Goal: Find specific page/section: Find specific page/section

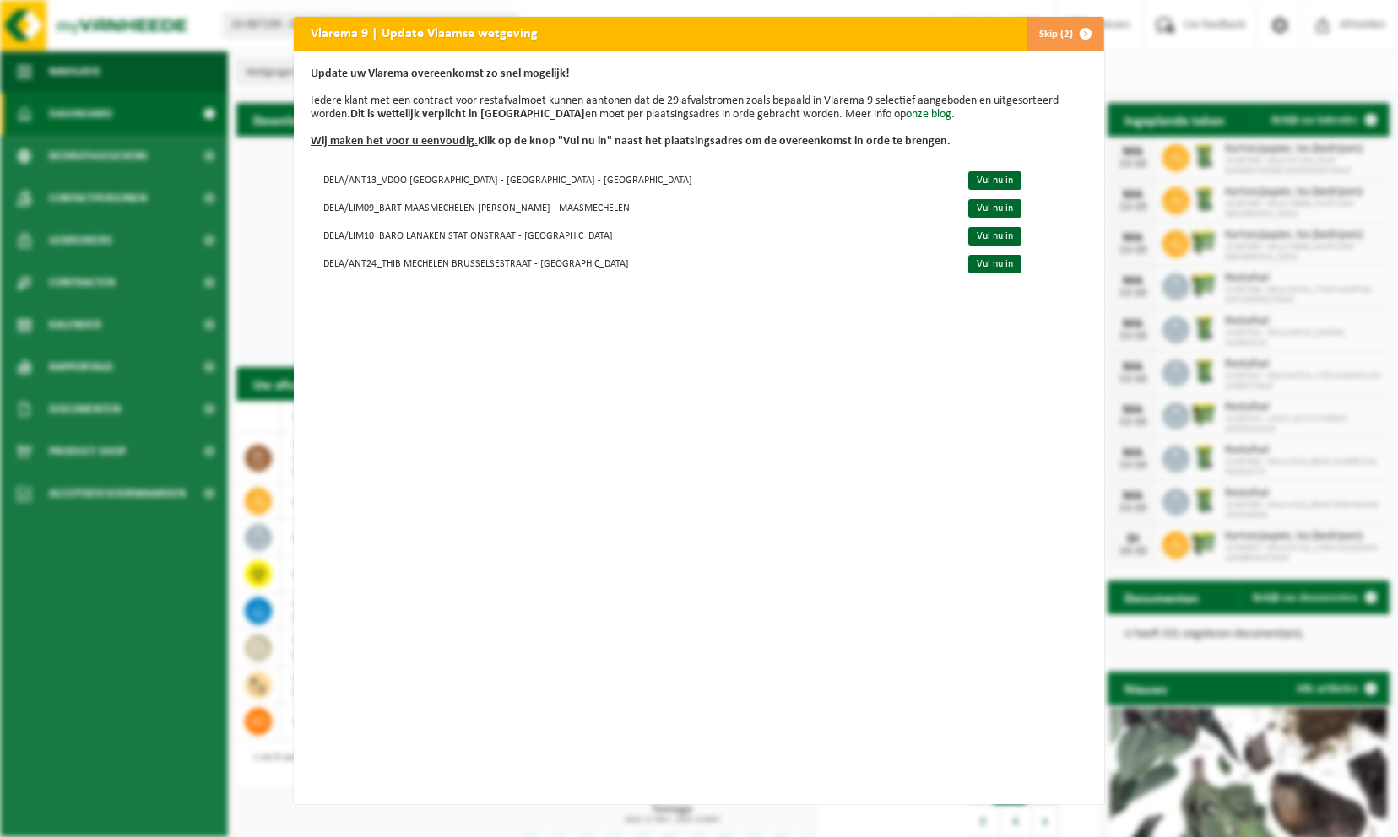
click at [1082, 24] on span "button" at bounding box center [1086, 34] width 34 height 34
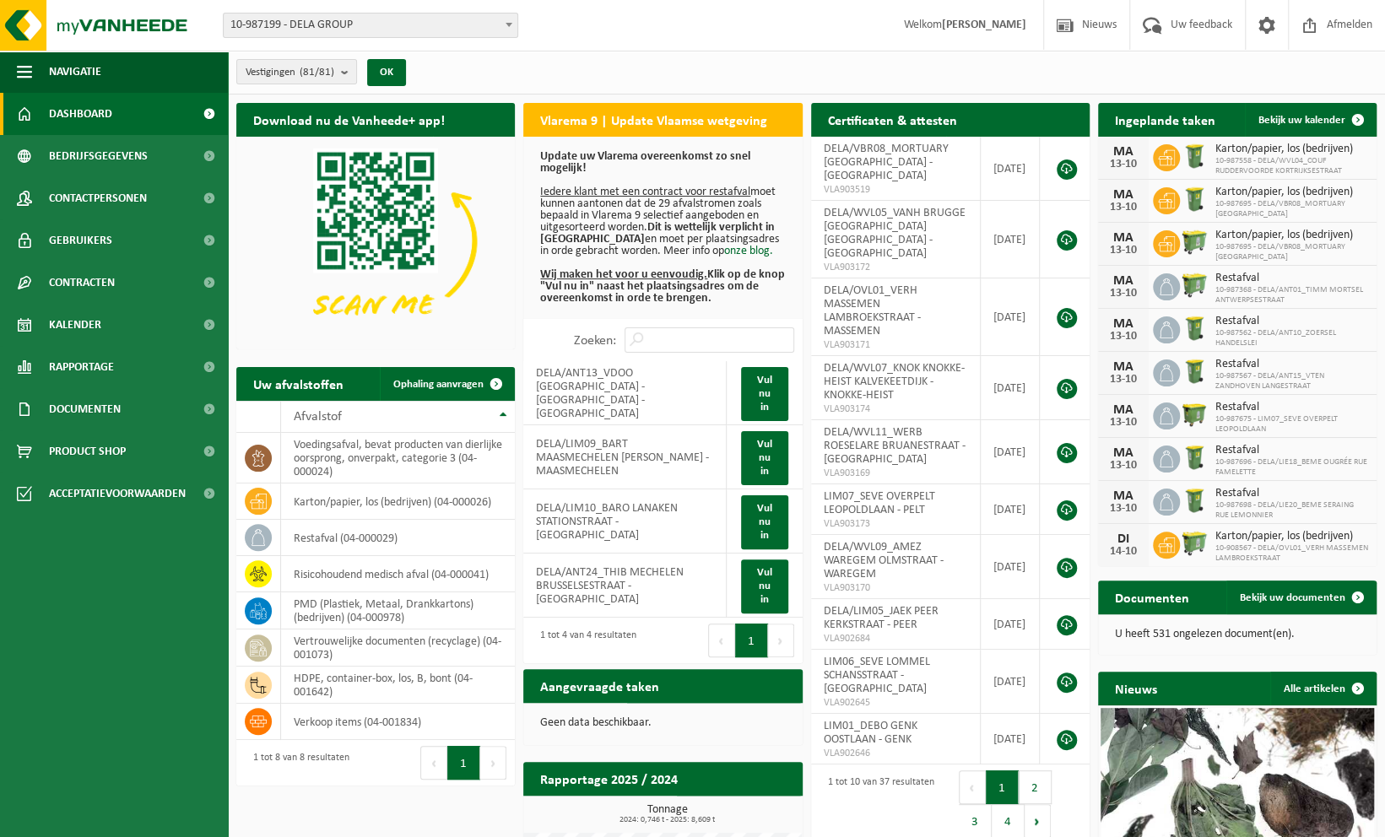
click at [271, 19] on span "10-987199 - DELA GROUP" at bounding box center [371, 26] width 294 height 24
type input "c"
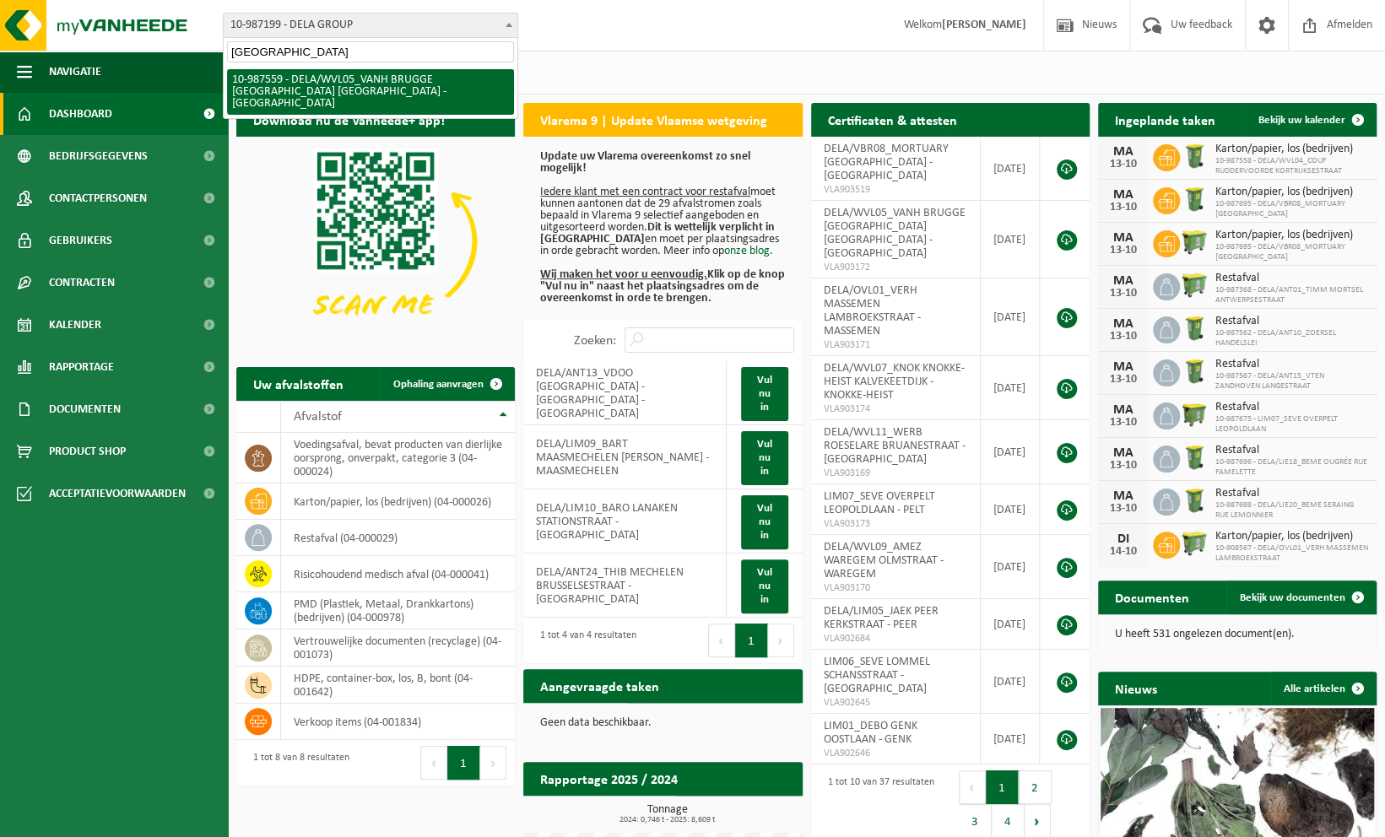
drag, startPoint x: 291, startPoint y: 51, endPoint x: -3, endPoint y: -22, distance: 303.6
click at [0, 0] on html "Vestiging: 10-987199 - DELA GROUP 01-903979 - DELA FUNERALS ASSISTANCE 1 - [GEO…" at bounding box center [692, 418] width 1385 height 837
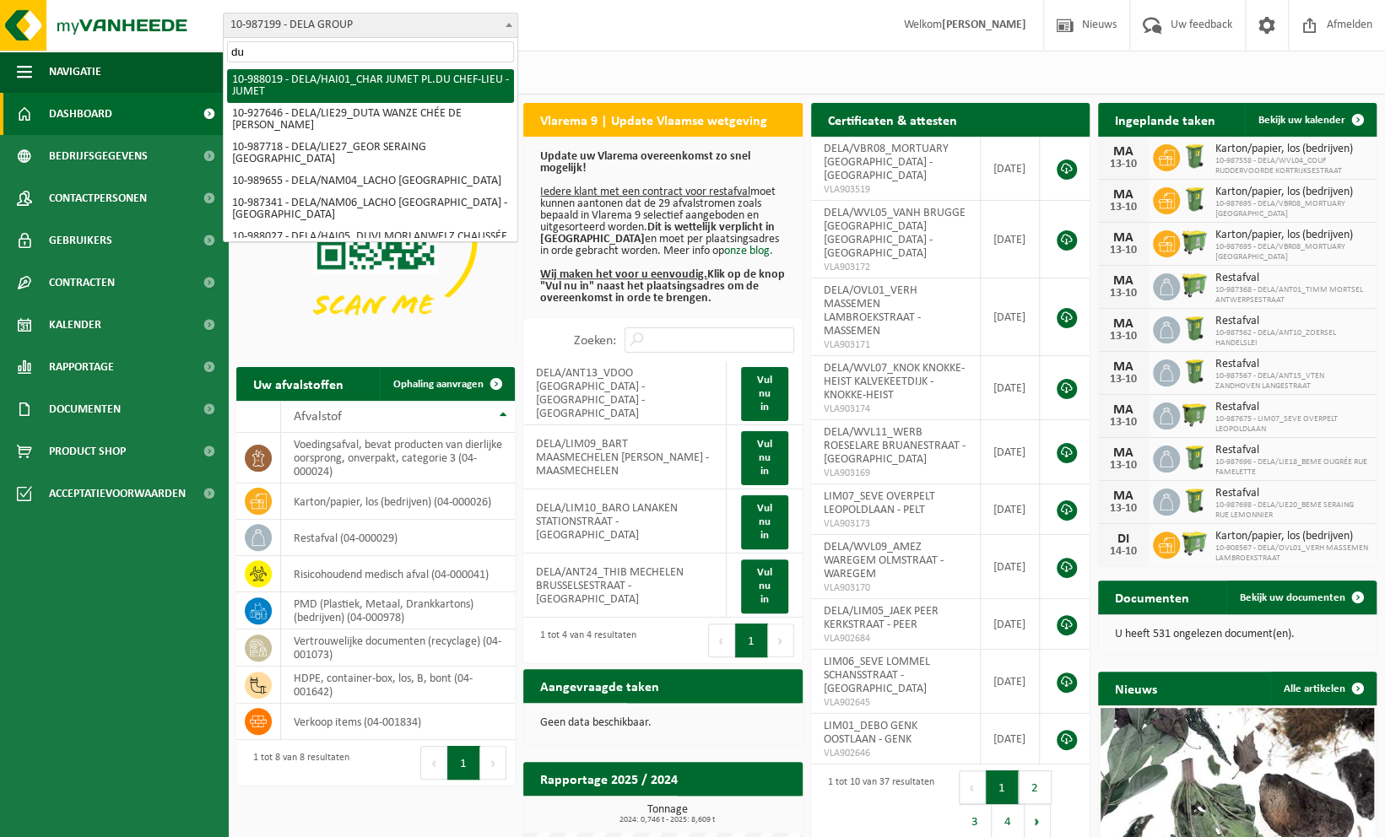
type input "d"
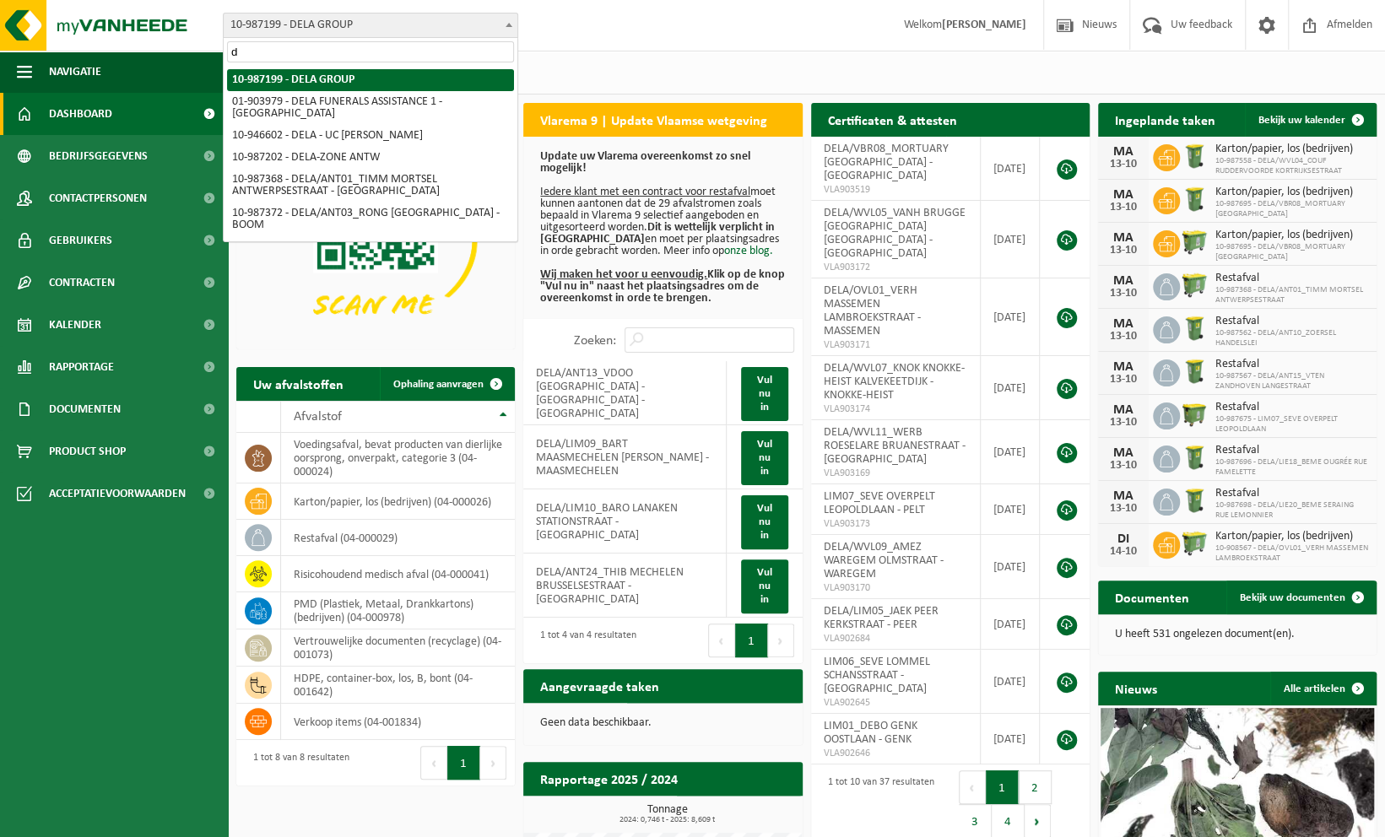
type input "du"
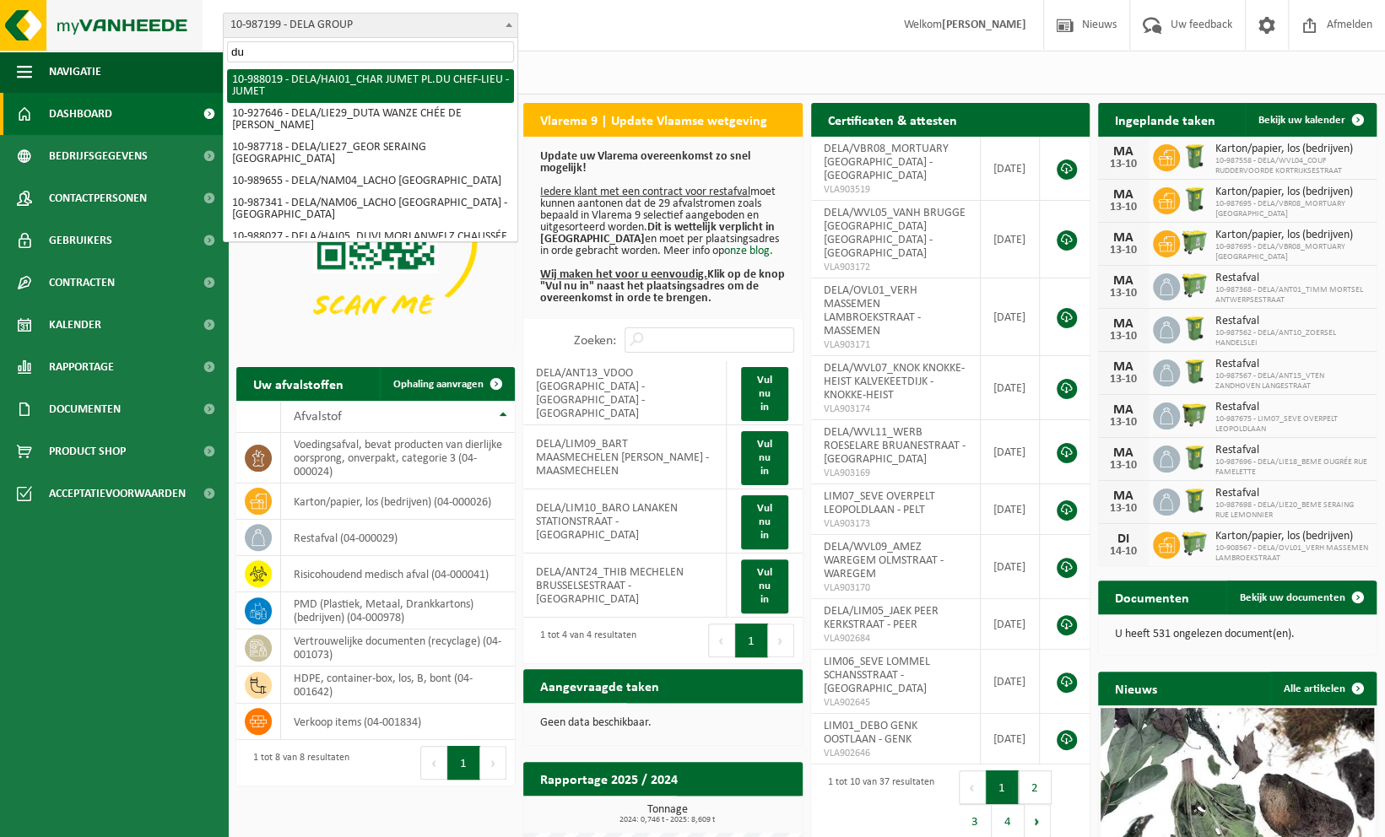
drag, startPoint x: 304, startPoint y: 43, endPoint x: 8, endPoint y: 8, distance: 297.5
click at [8, 8] on body "Vestiging: 10-987199 - DELA GROUP 01-903979 - DELA FUNERALS ASSISTANCE 1 - [GEO…" at bounding box center [692, 418] width 1385 height 837
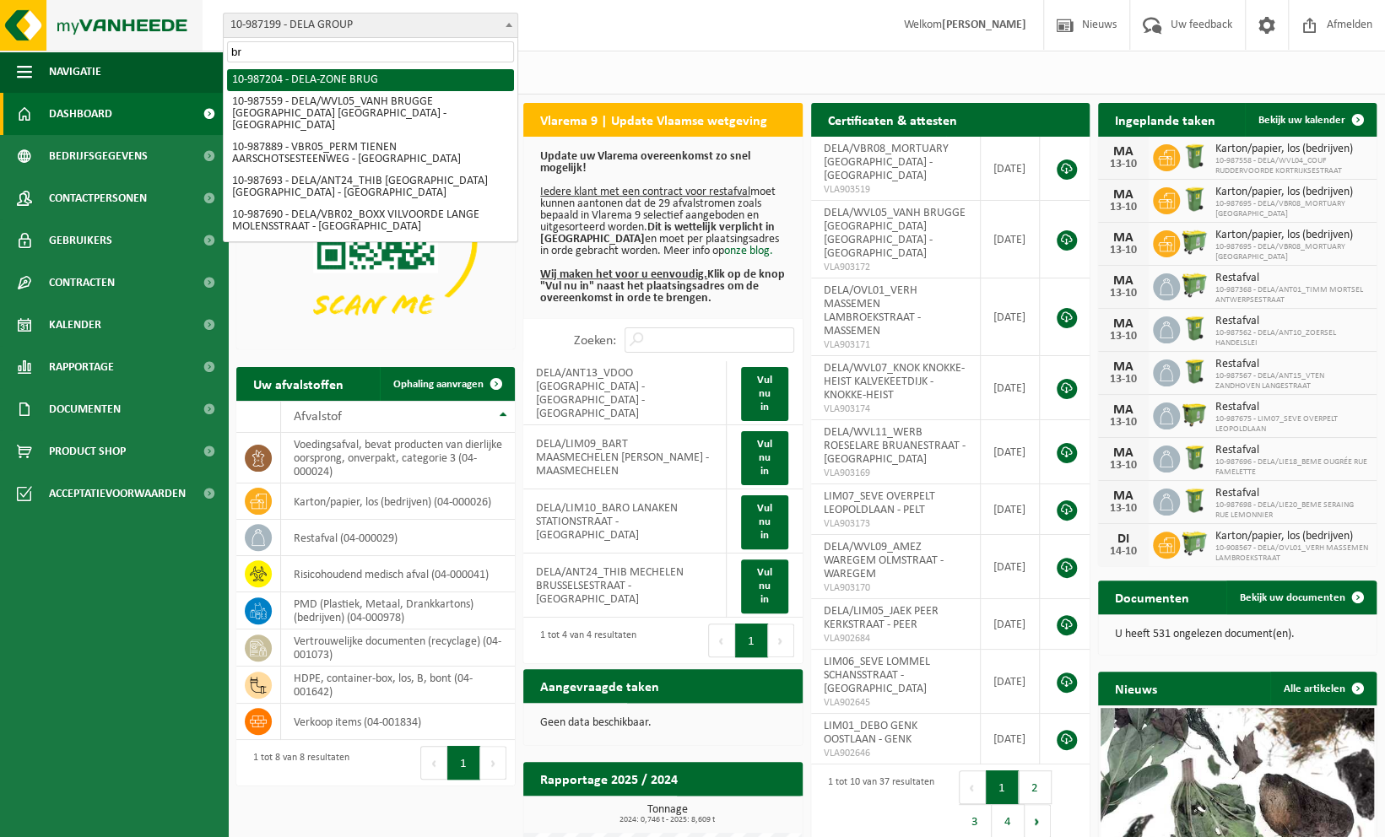
type input "bru"
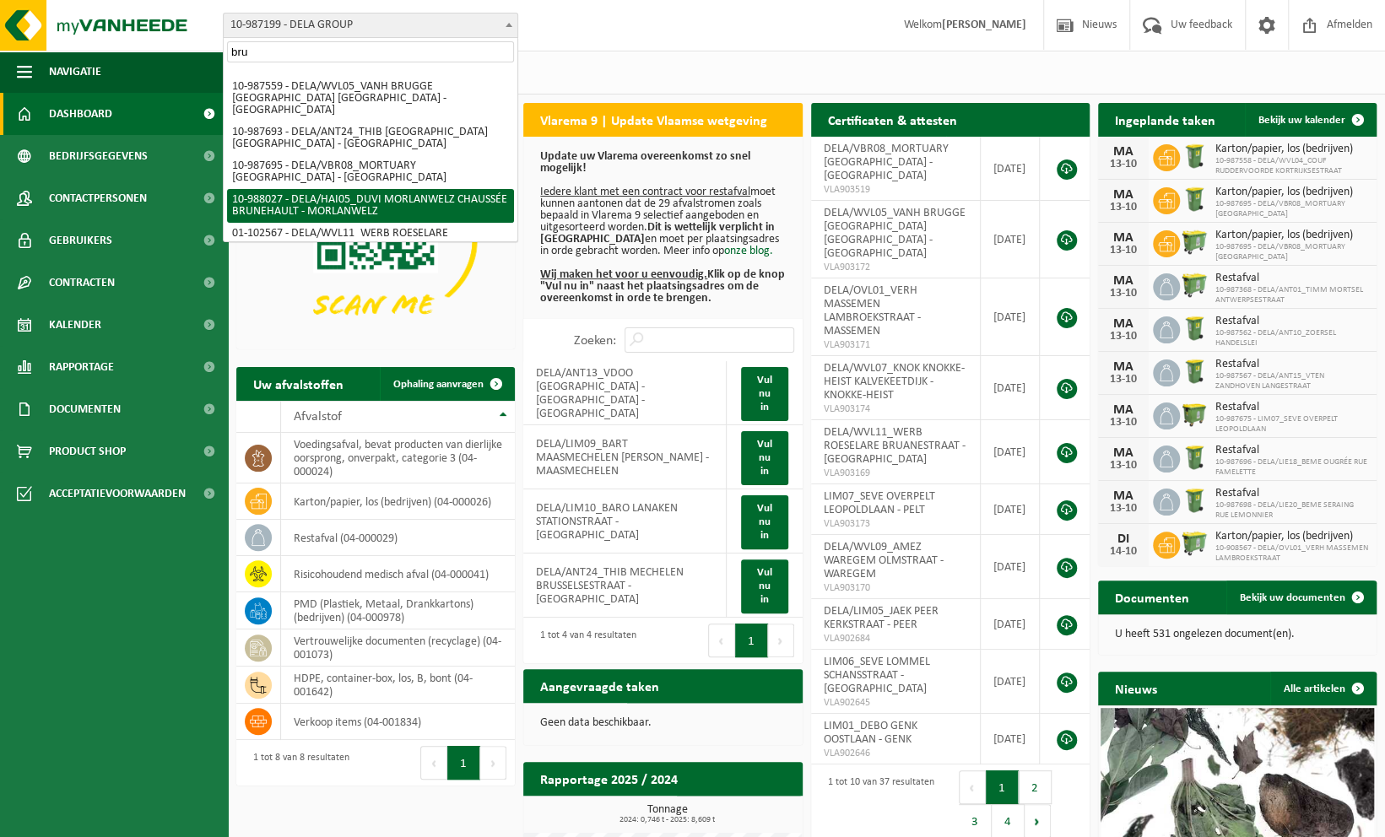
scroll to position [22, 0]
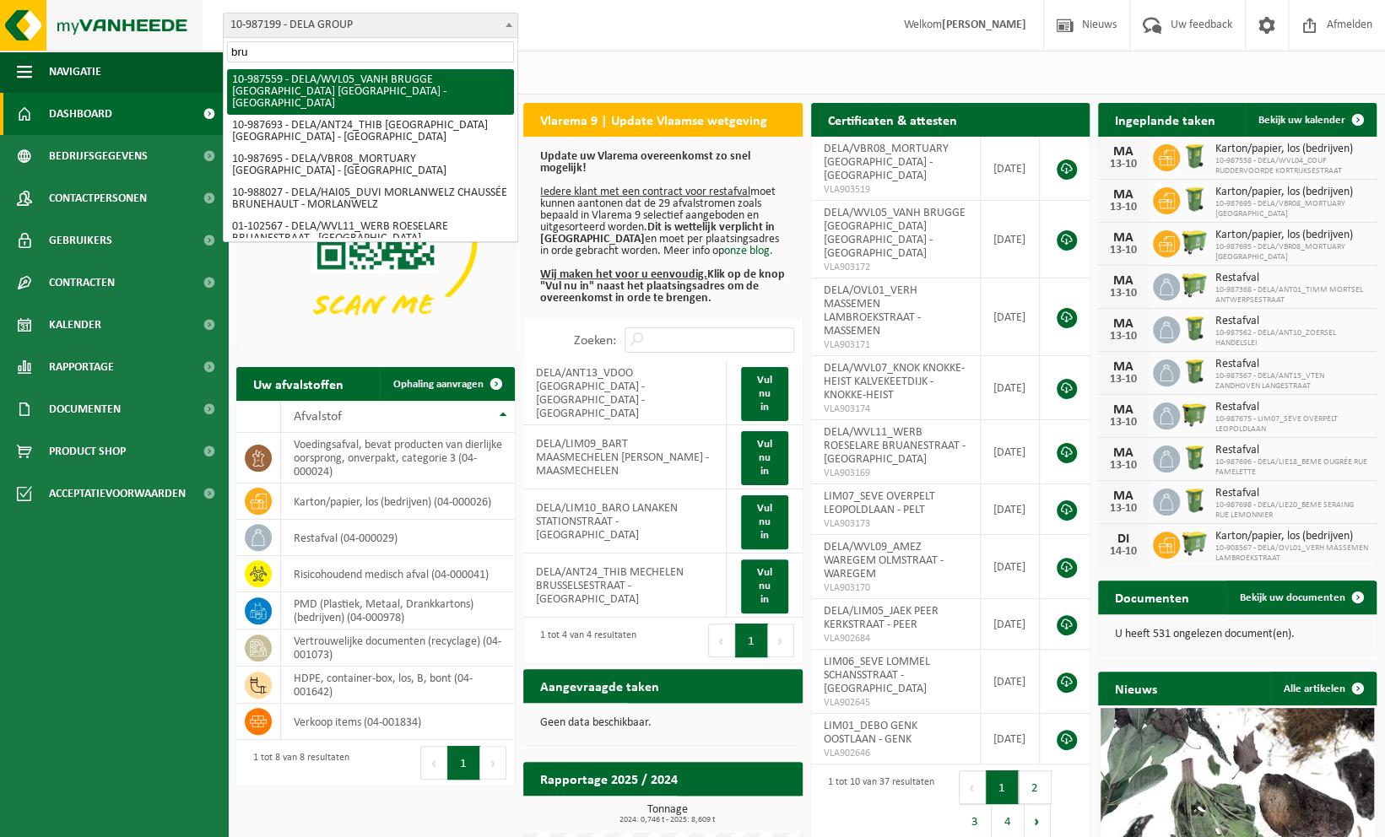
drag, startPoint x: 365, startPoint y: 51, endPoint x: 59, endPoint y: 21, distance: 307.9
click at [59, 21] on body "Vestiging: 10-987199 - DELA GROUP 01-903979 - DELA FUNERALS ASSISTANCE 1 - [GEO…" at bounding box center [692, 418] width 1385 height 837
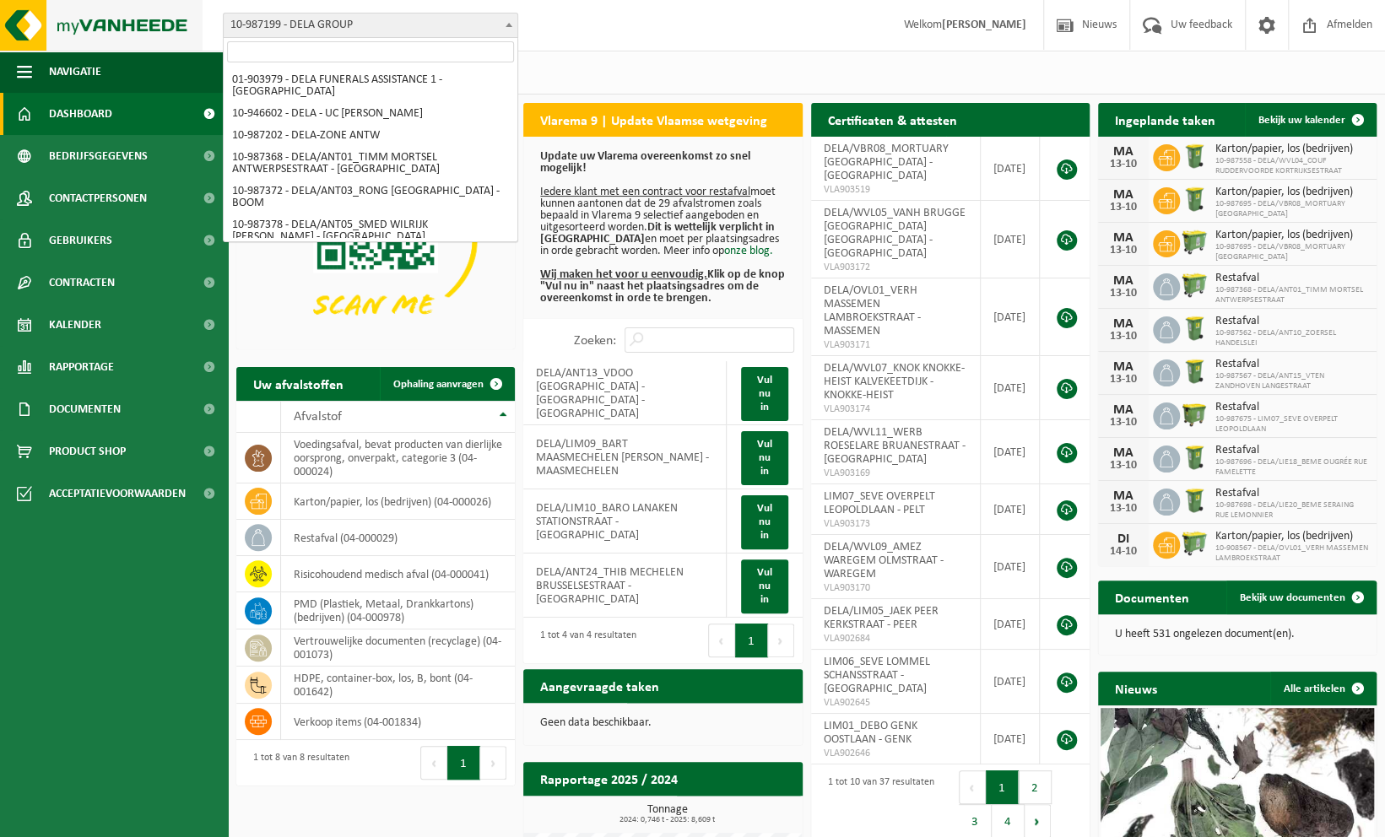
scroll to position [0, 0]
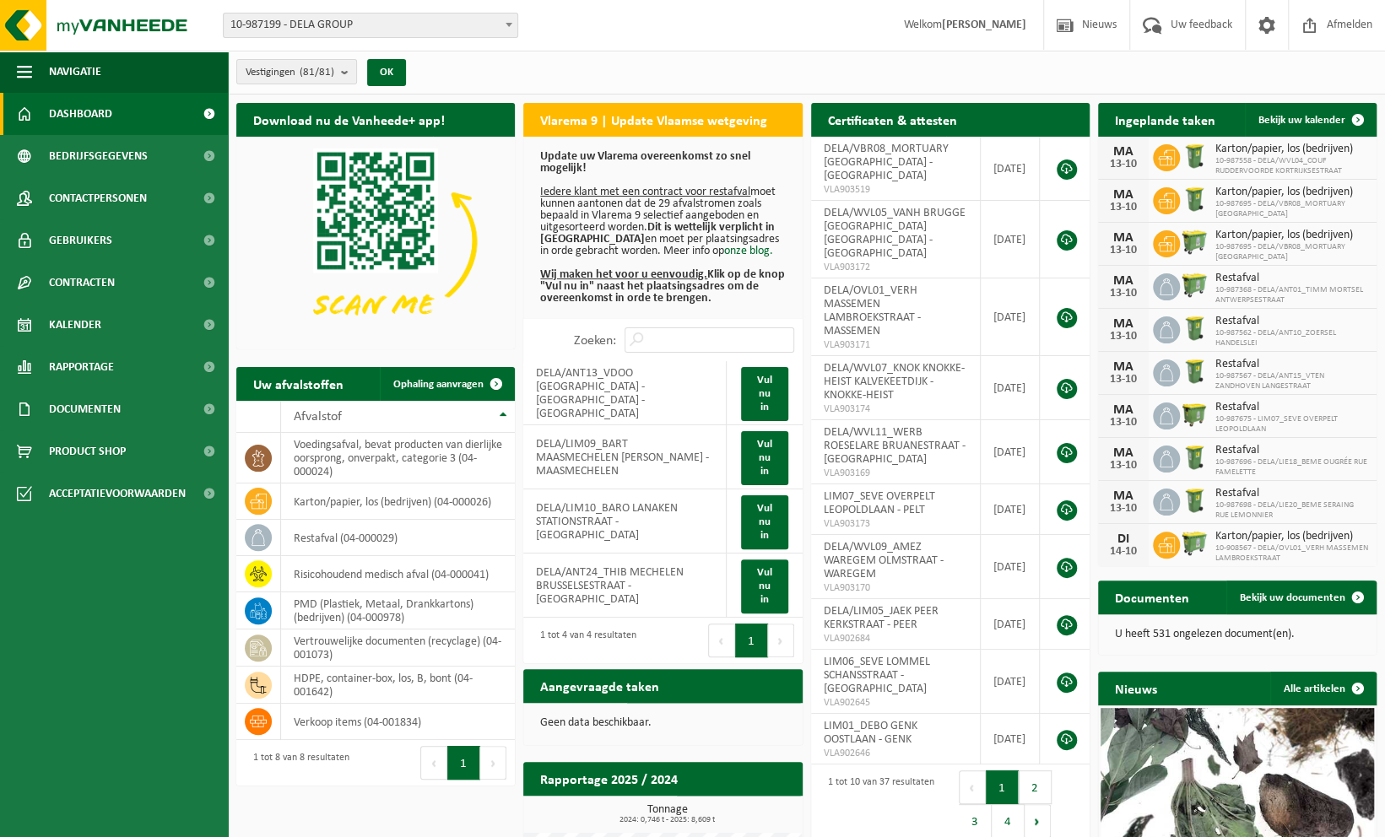
click at [284, 25] on span "10-987199 - DELA GROUP" at bounding box center [371, 26] width 294 height 24
click at [355, 77] on b "submit" at bounding box center [348, 72] width 15 height 24
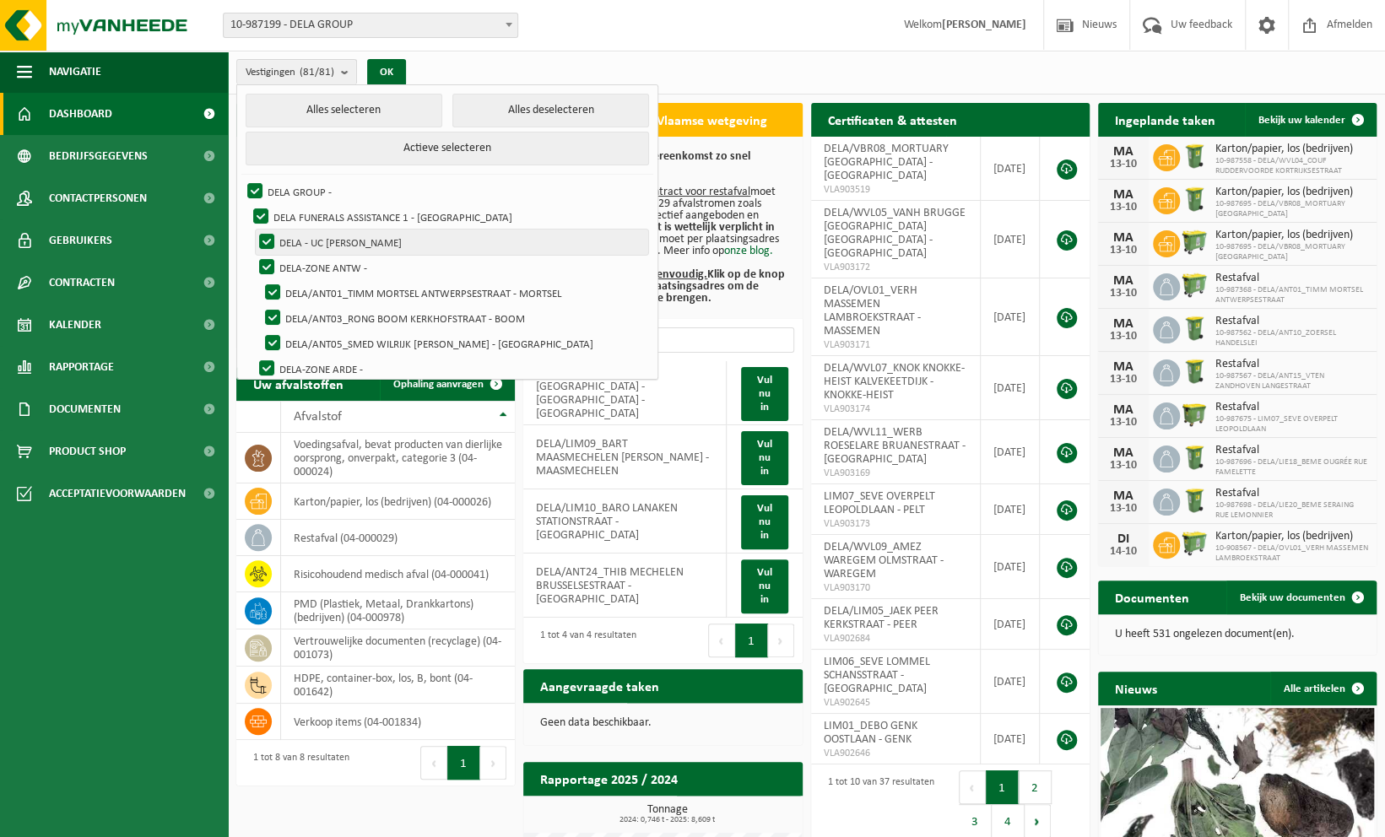
click at [335, 233] on label "DELA - UC [PERSON_NAME]" at bounding box center [452, 242] width 393 height 25
click at [253, 230] on input "DELA - UC [PERSON_NAME]" at bounding box center [252, 229] width 1 height 1
click at [267, 245] on label "DELA - UC [PERSON_NAME]" at bounding box center [452, 242] width 393 height 25
click at [253, 230] on input "DELA - UC [PERSON_NAME]" at bounding box center [252, 229] width 1 height 1
checkbox input "true"
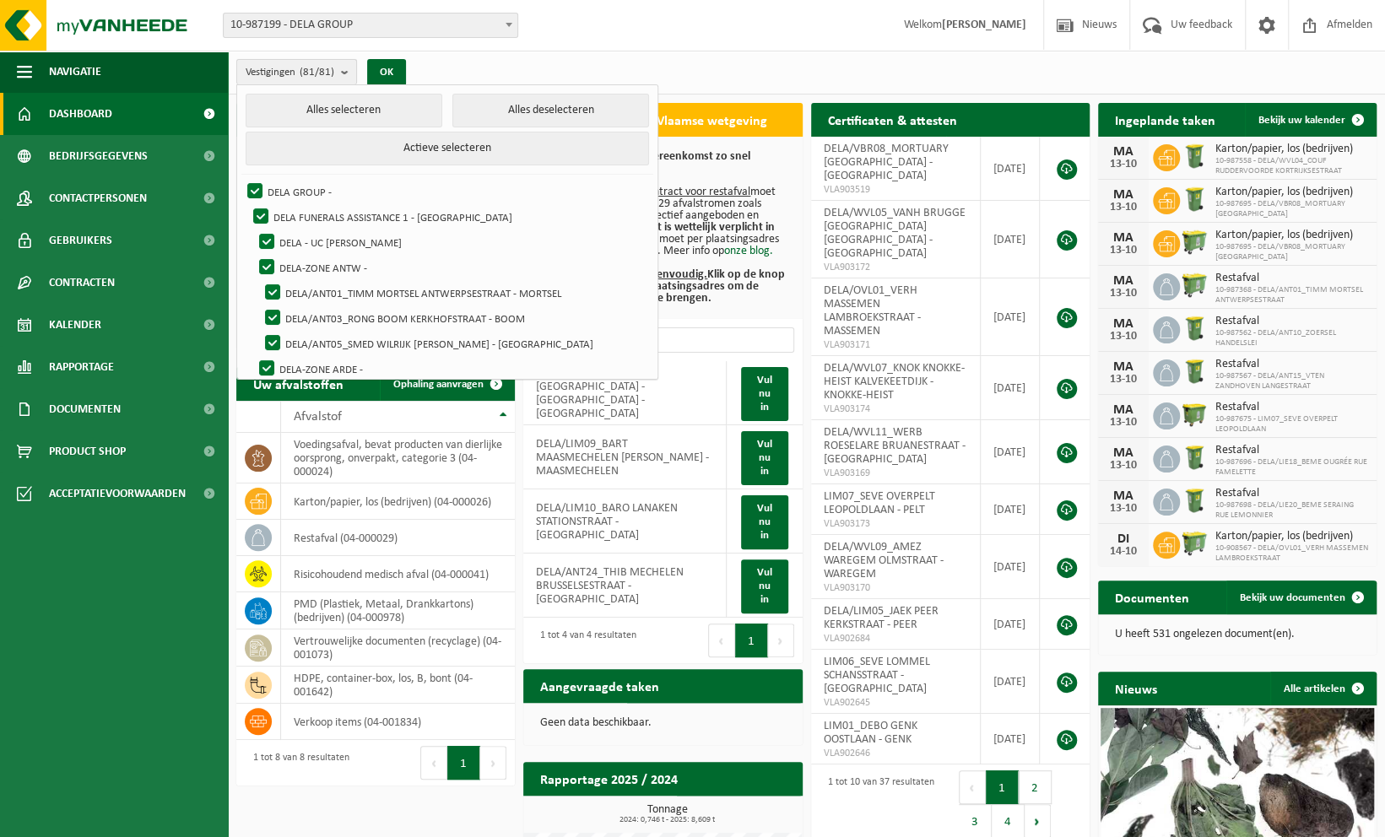
click at [316, 61] on span "Vestigingen (81/81)" at bounding box center [290, 72] width 89 height 25
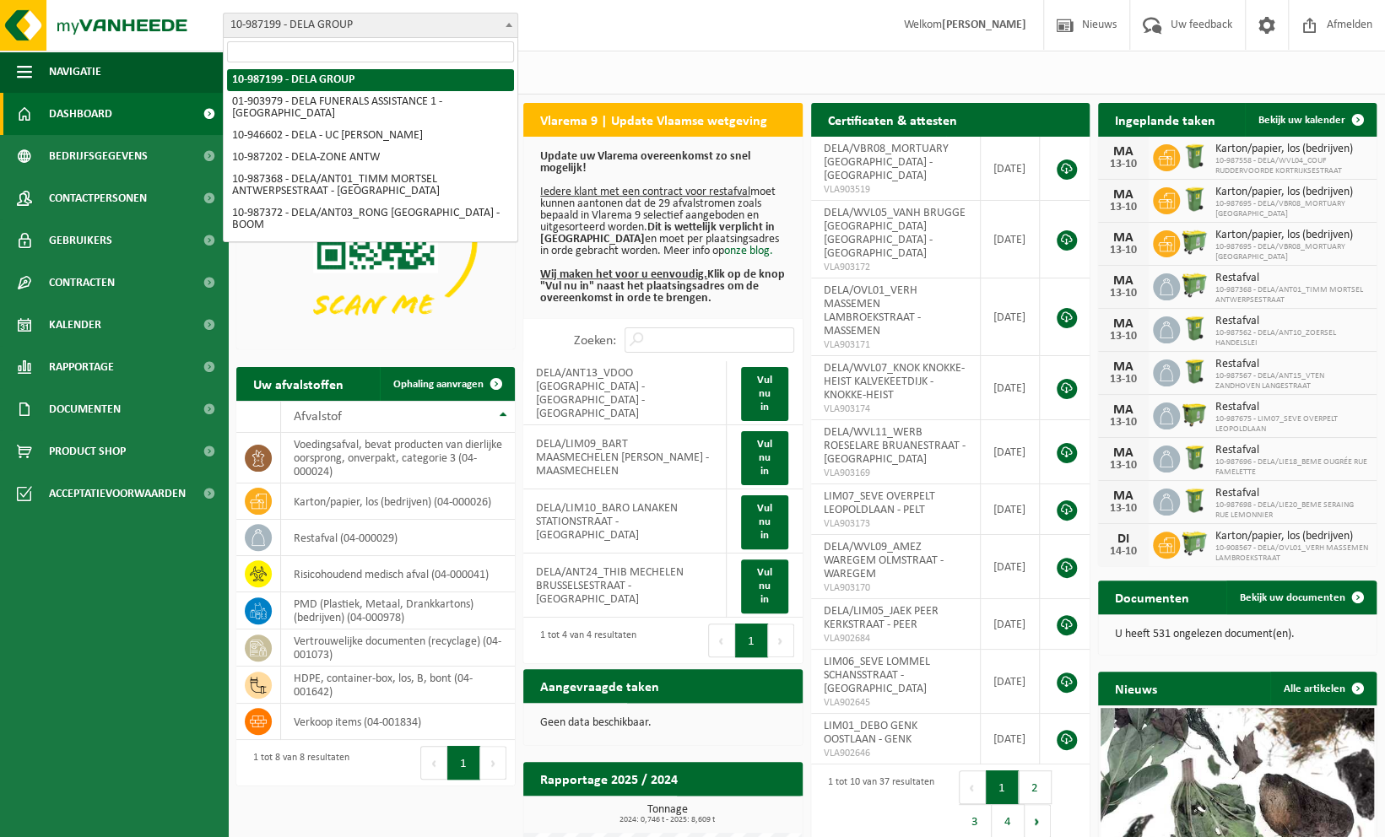
click at [331, 35] on span "10-987199 - DELA GROUP" at bounding box center [371, 26] width 294 height 24
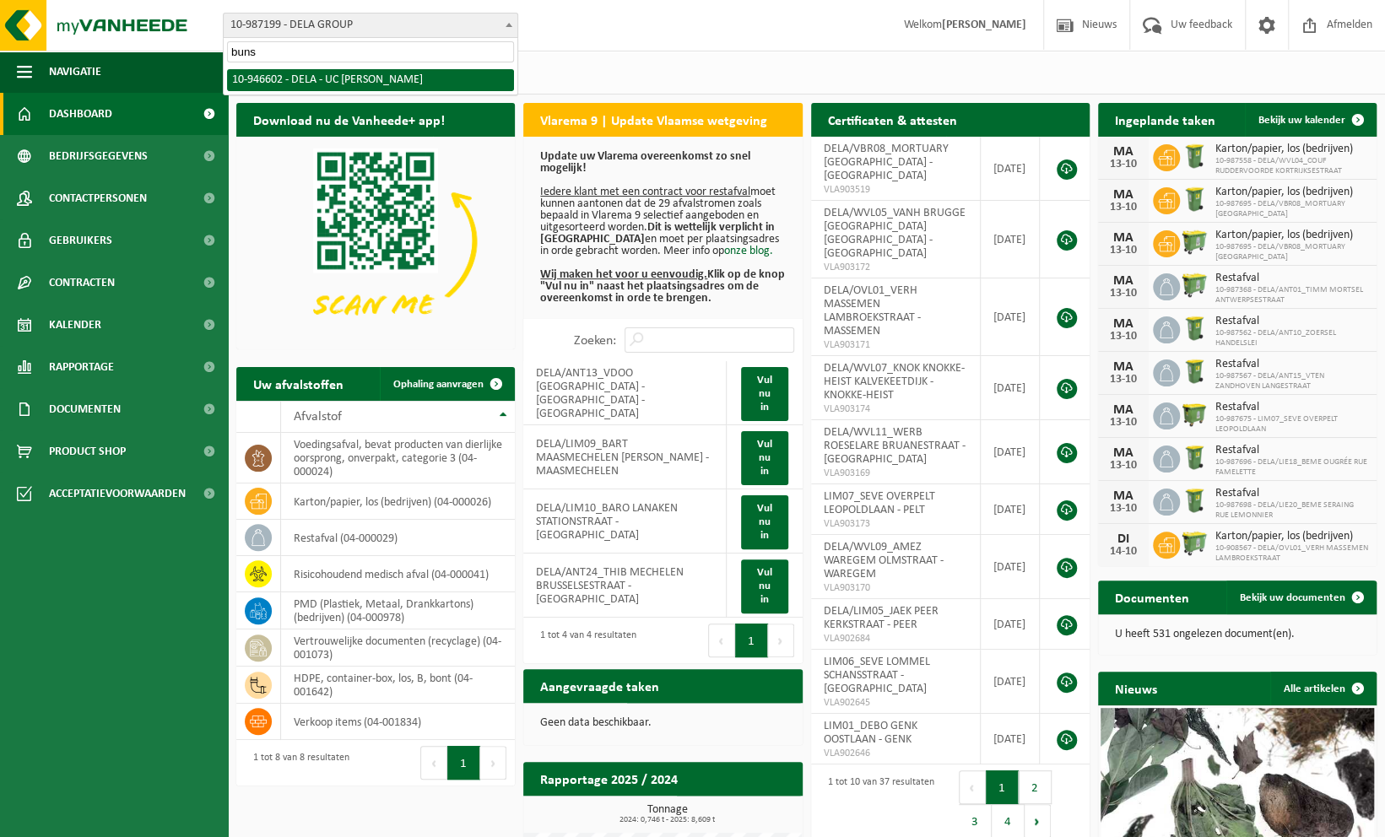
type input "buns"
select select "141756"
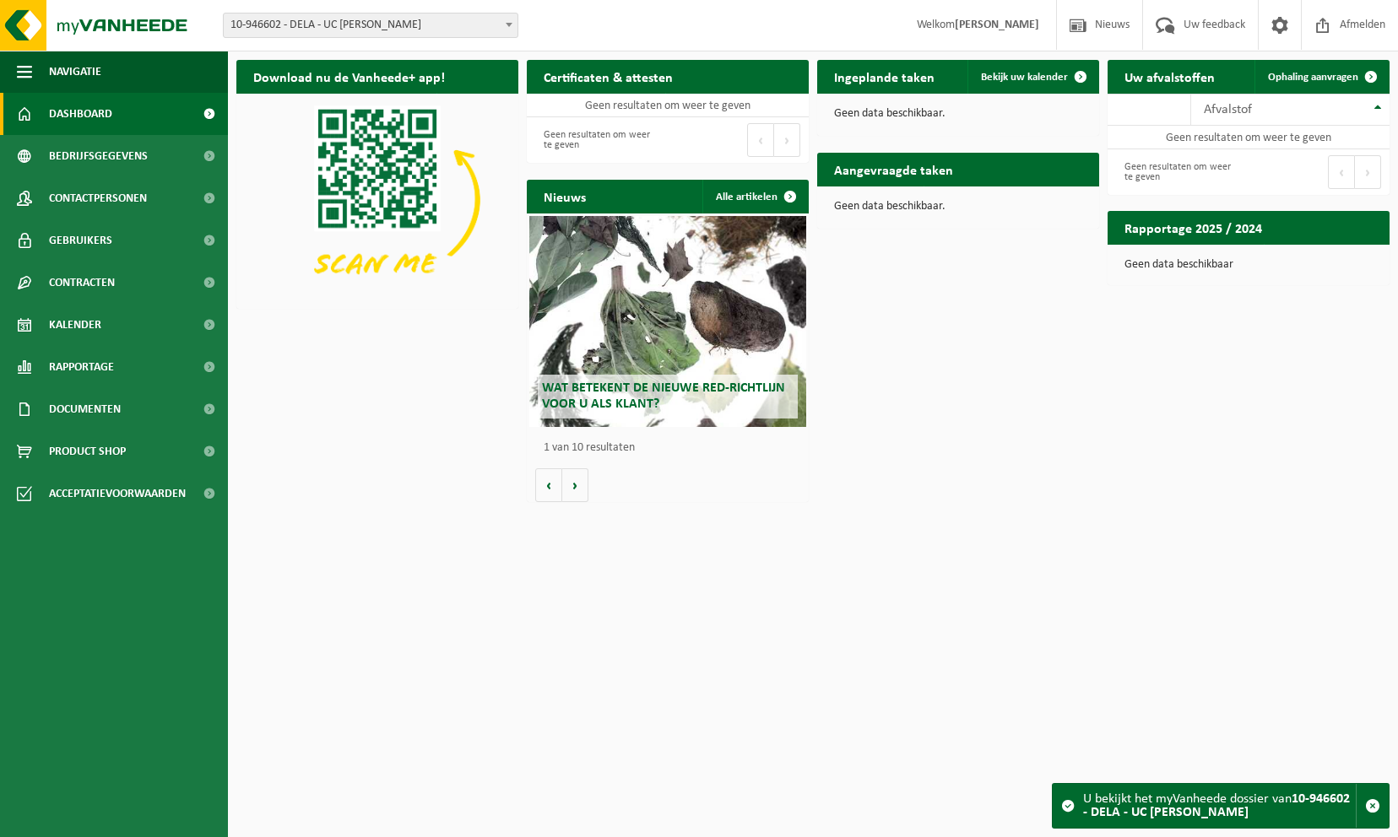
click at [353, 25] on span "10-946602 - DELA - UC [PERSON_NAME]" at bounding box center [371, 26] width 294 height 24
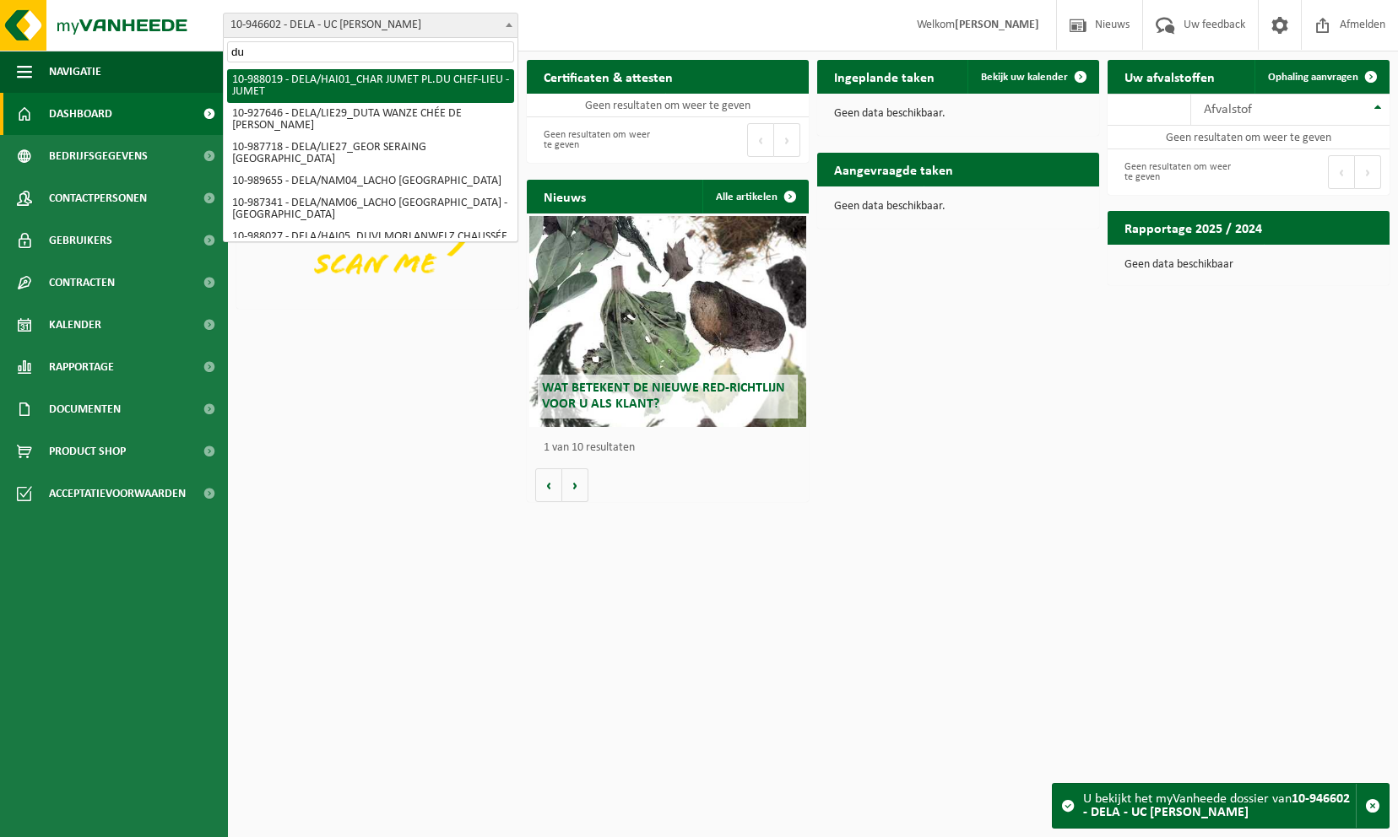
type input "d"
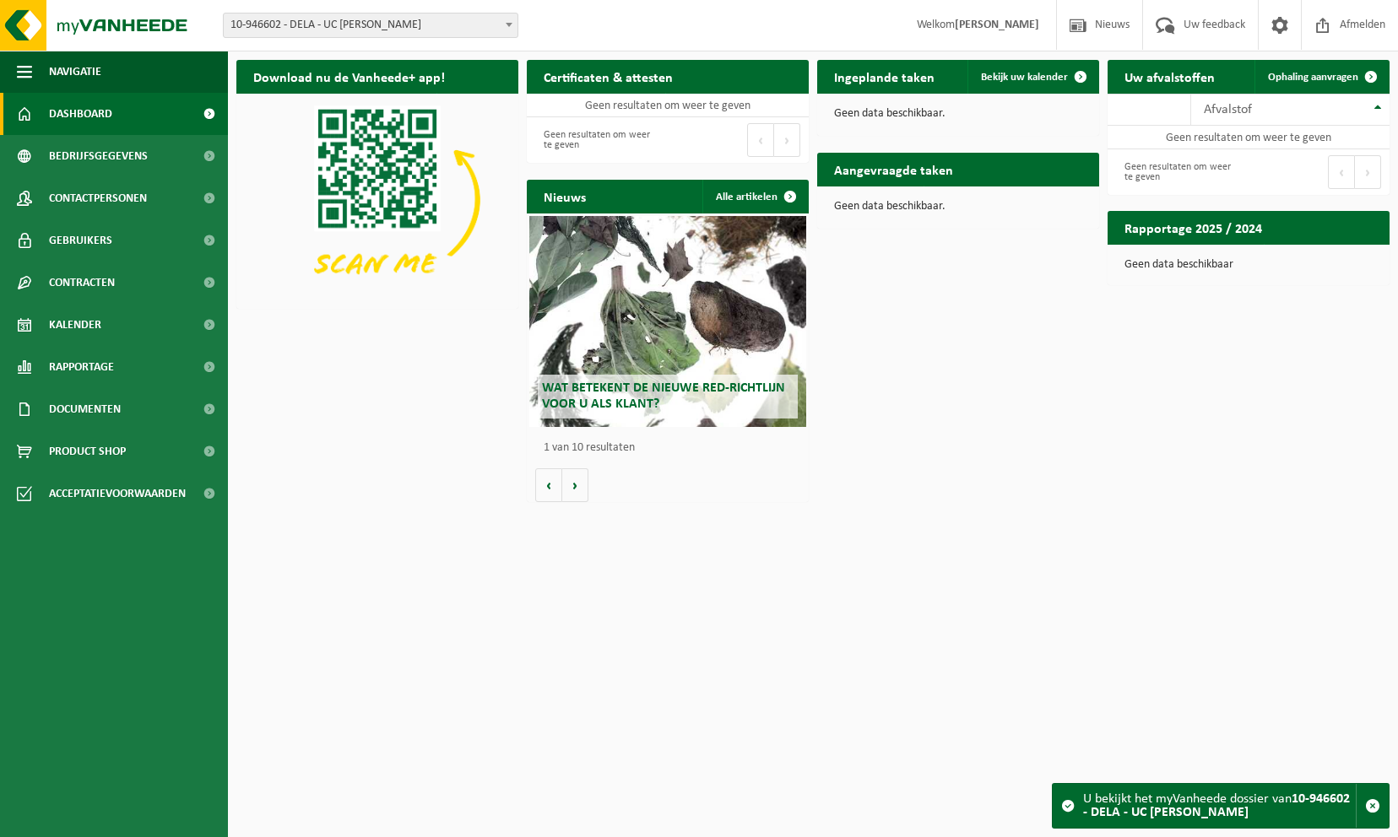
click at [350, 30] on span "10-946602 - DELA - UC [PERSON_NAME]" at bounding box center [371, 26] width 294 height 24
